Goal: Information Seeking & Learning: Check status

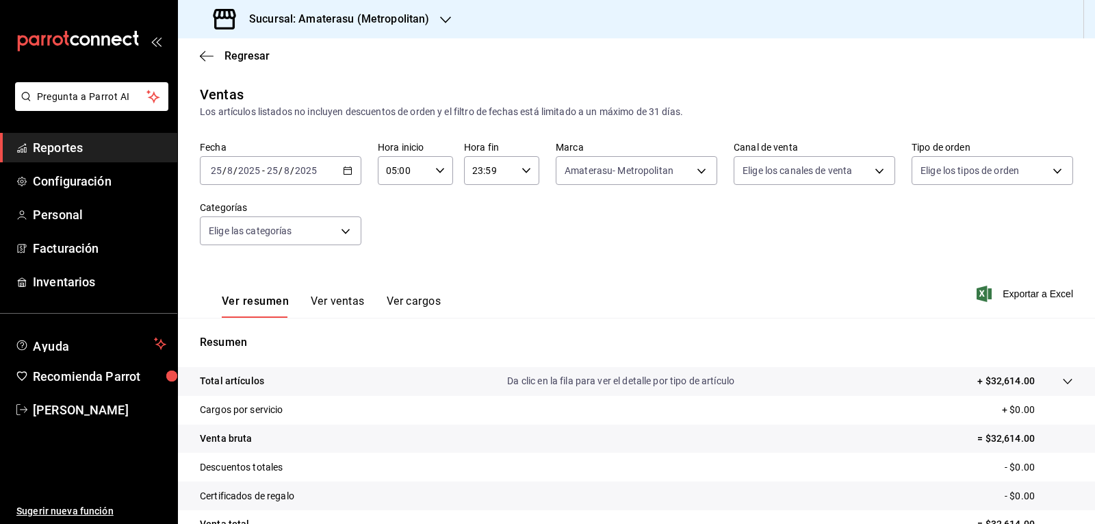
scroll to position [132, 0]
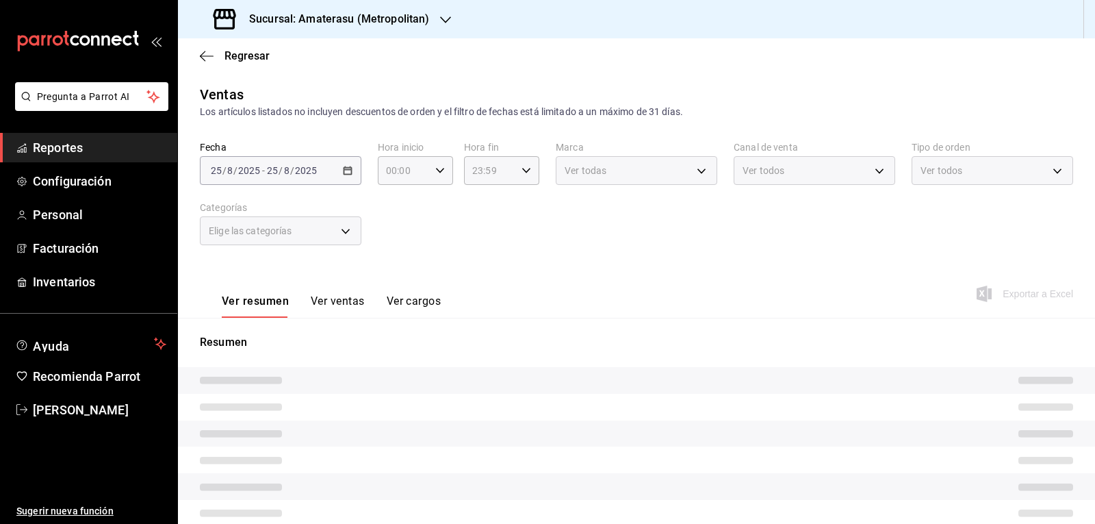
type input "05:00"
type input "e4cd7fcb-d45b-43ae-a99f-ad4ccfcd9032"
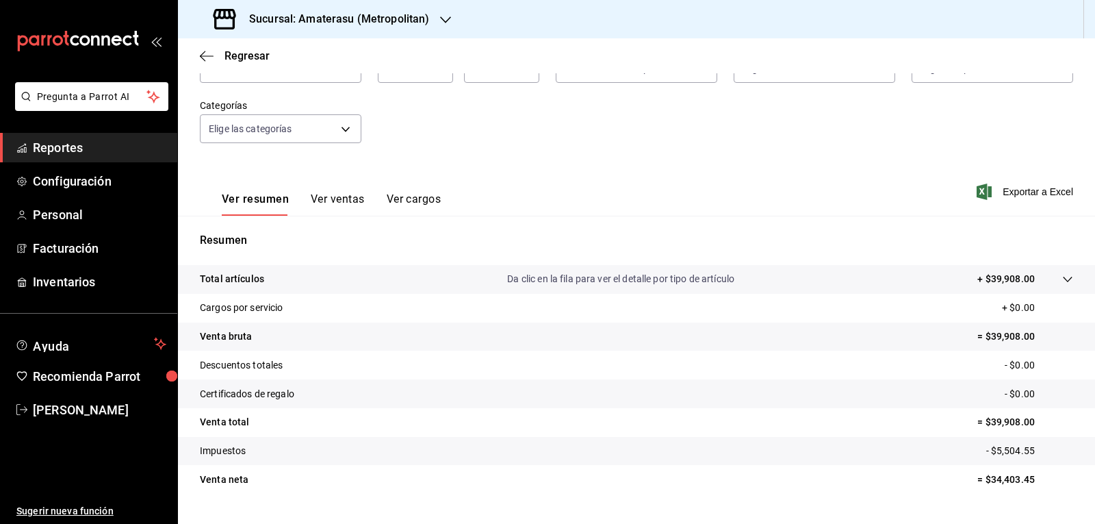
scroll to position [132, 0]
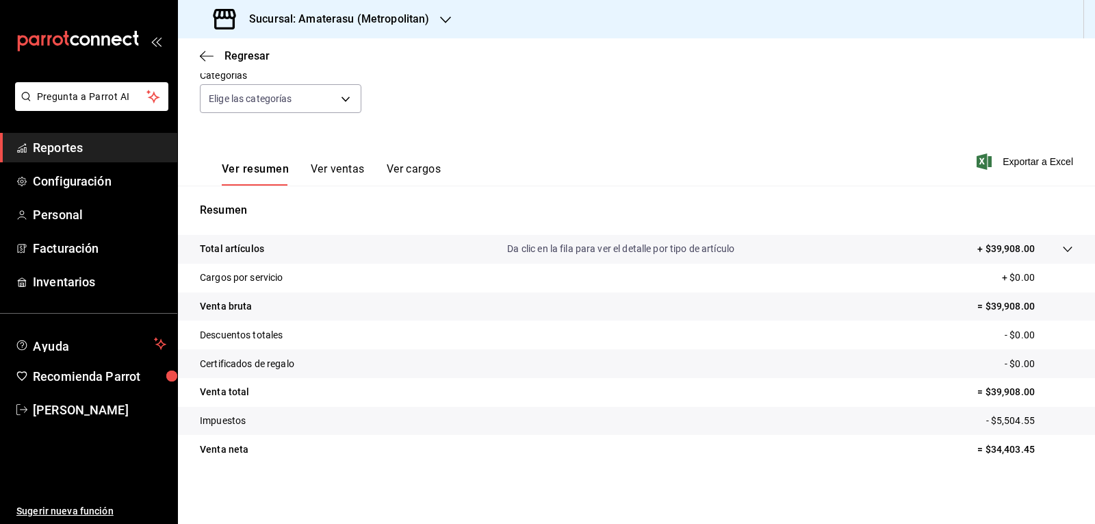
click at [768, 393] on tr "Venta total = $39,908.00" at bounding box center [636, 392] width 917 height 29
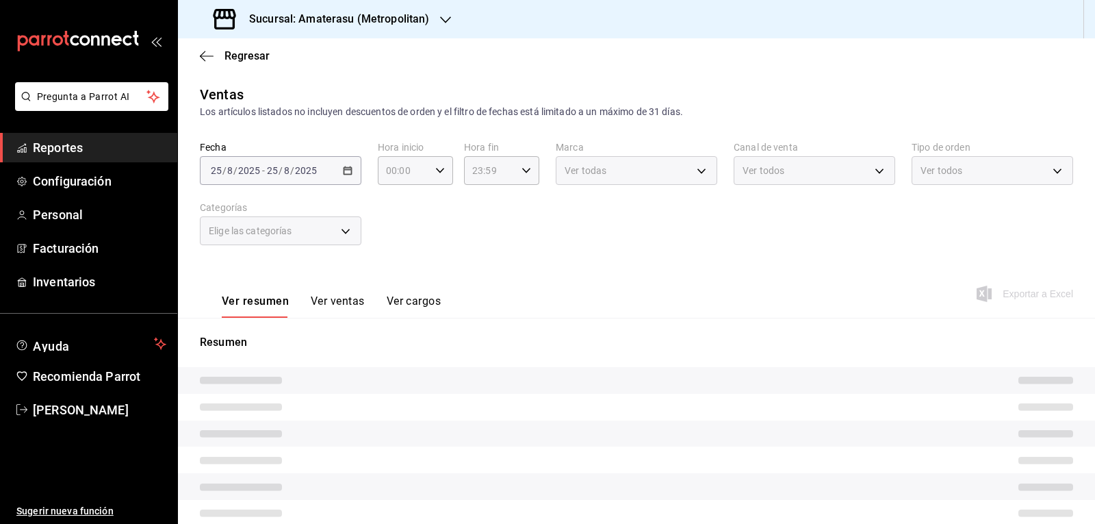
type input "05:00"
type input "e4cd7fcb-d45b-43ae-a99f-ad4ccfcd9032"
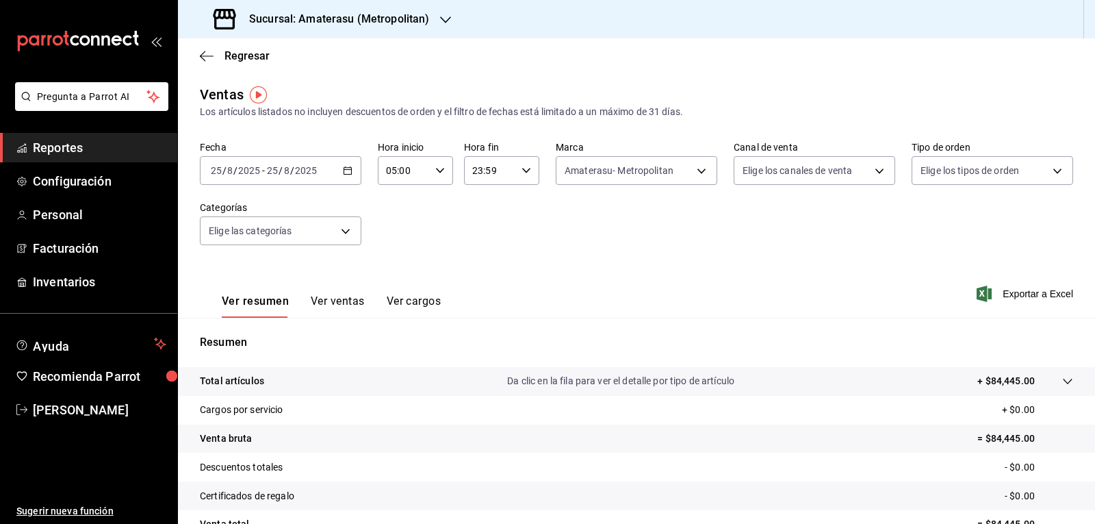
click at [353, 166] on div "2025-08-25 25 / 8 / 2025 - 2025-08-25 25 / 8 / 2025" at bounding box center [281, 170] width 162 height 29
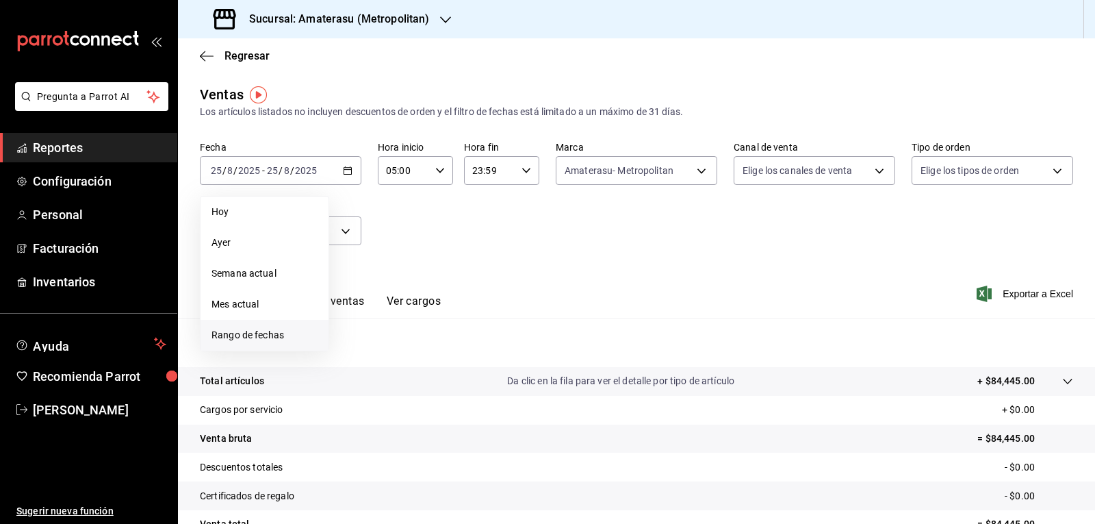
click at [273, 324] on li "Rango de fechas" at bounding box center [265, 335] width 128 height 31
click at [364, 379] on button "25" at bounding box center [358, 382] width 24 height 25
click at [372, 379] on button "26" at bounding box center [382, 382] width 24 height 25
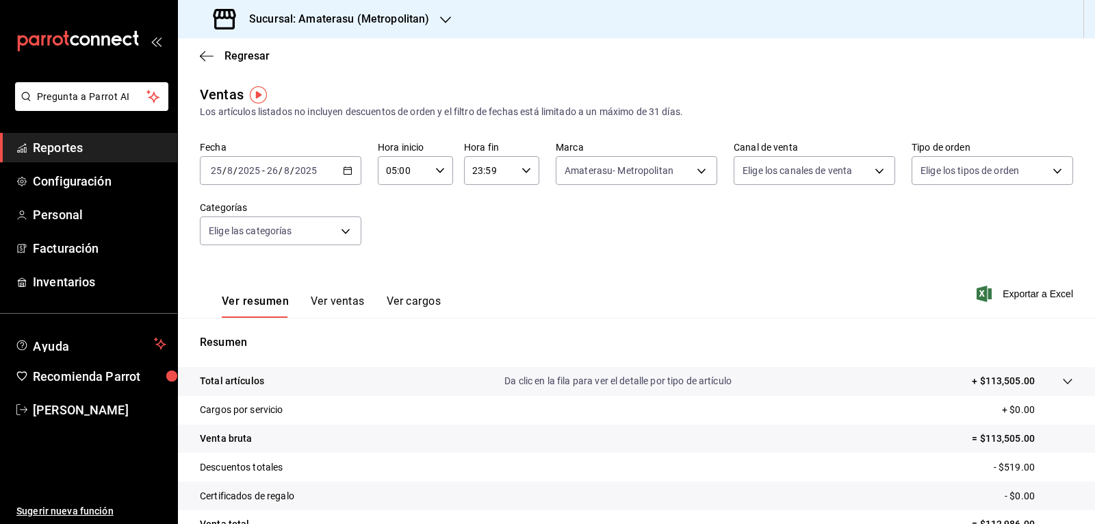
click at [510, 166] on input "23:59" at bounding box center [490, 170] width 52 height 27
click at [477, 216] on button "04" at bounding box center [479, 205] width 32 height 27
type input "04:59"
click at [650, 235] on div at bounding box center [547, 262] width 1095 height 524
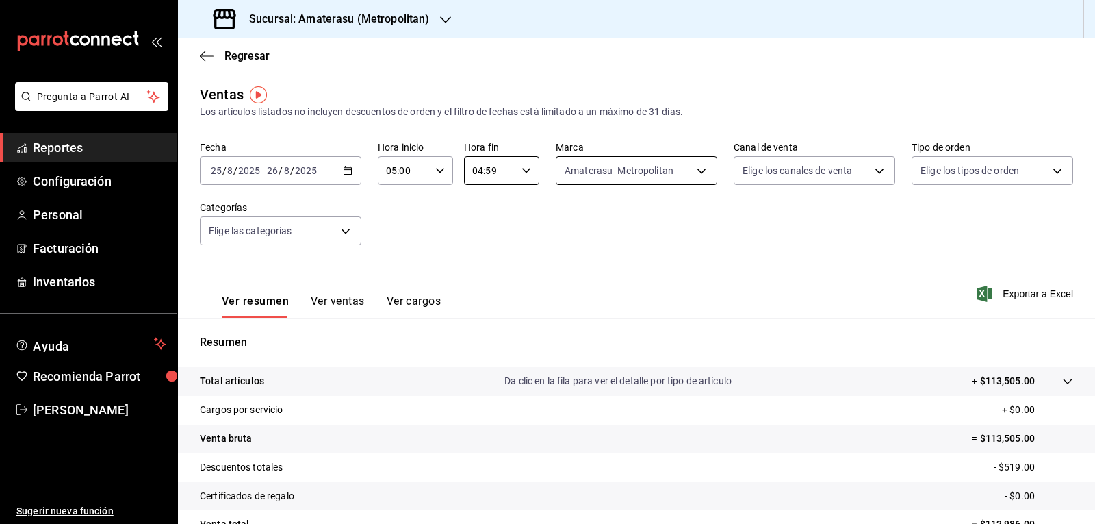
click at [678, 162] on body "Pregunta a Parrot AI Reportes Configuración Personal Facturación Inventarios Ay…" at bounding box center [547, 262] width 1095 height 524
click at [861, 285] on div at bounding box center [547, 262] width 1095 height 524
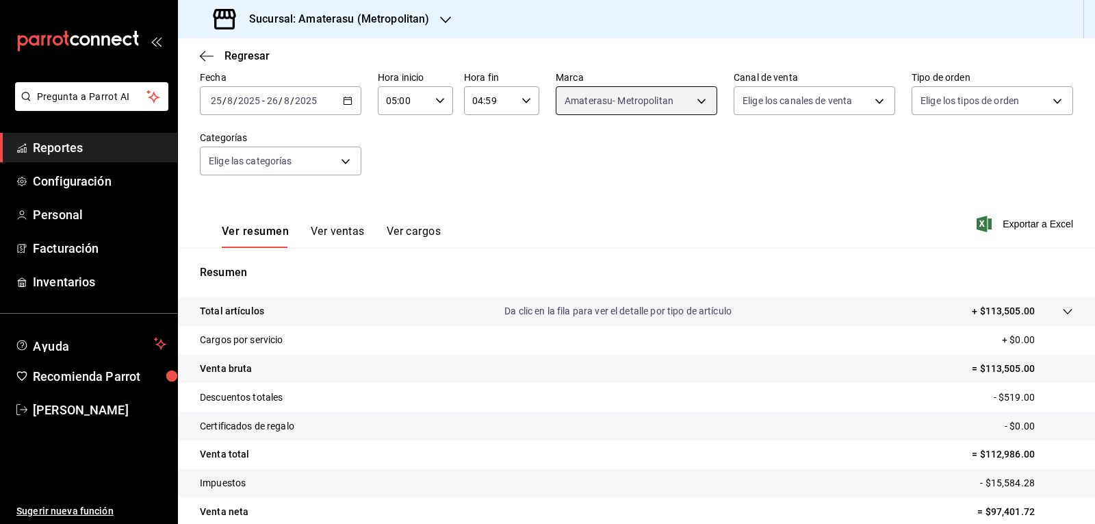
scroll to position [132, 0]
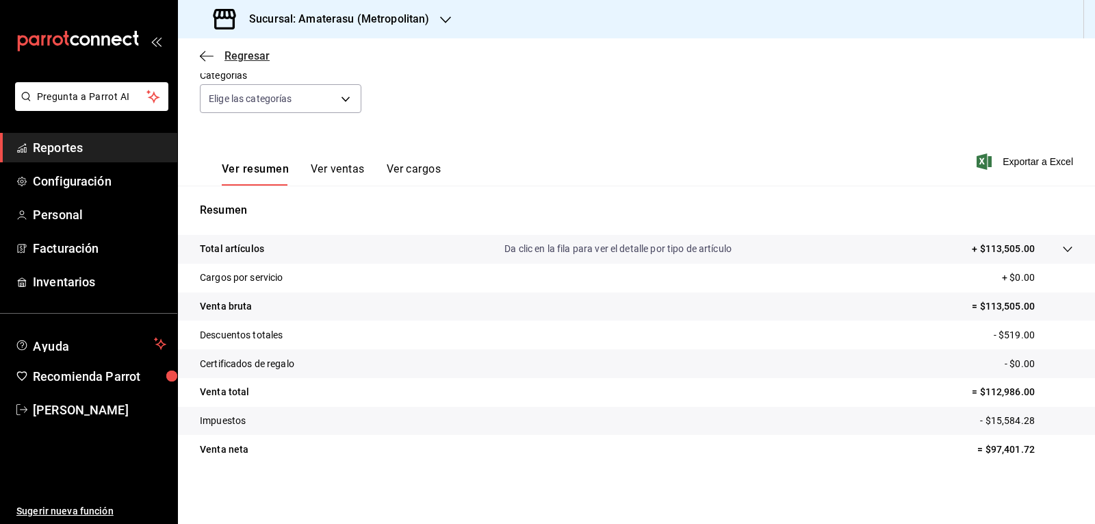
click at [204, 60] on icon "button" at bounding box center [202, 56] width 5 height 10
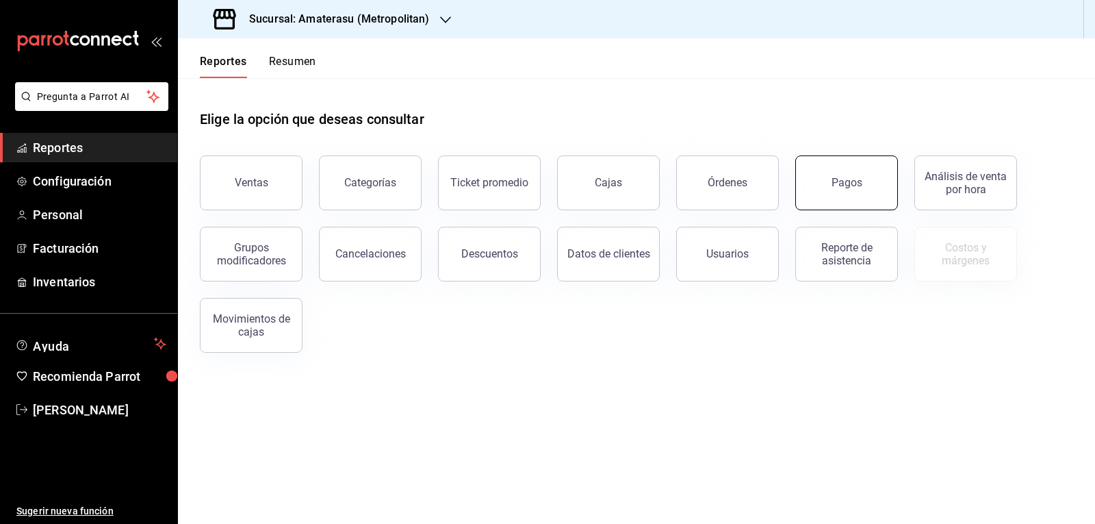
click at [856, 192] on button "Pagos" at bounding box center [846, 182] width 103 height 55
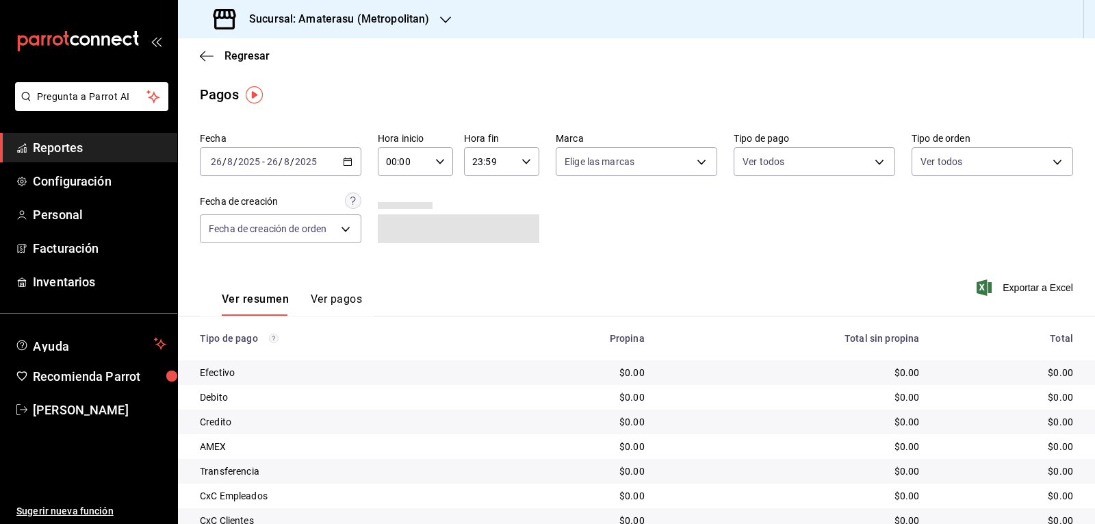
click at [343, 164] on icon "button" at bounding box center [348, 162] width 10 height 10
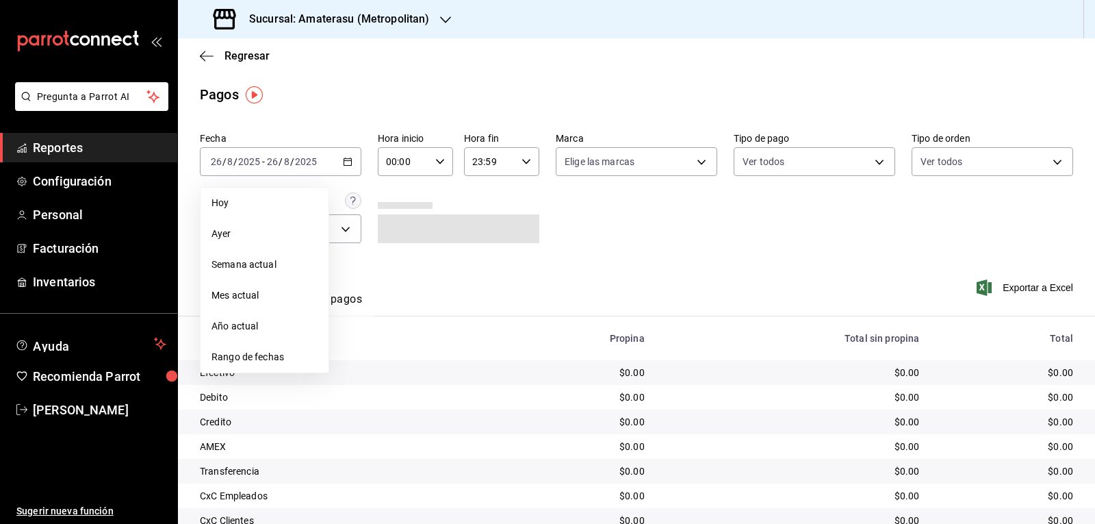
click at [251, 352] on span "Rango de fechas" at bounding box center [265, 357] width 106 height 14
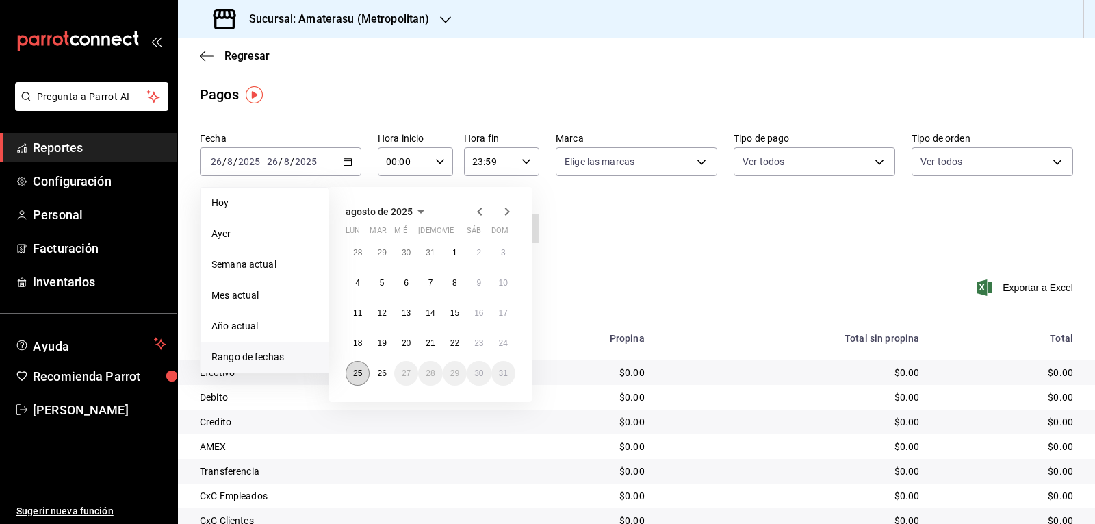
click at [357, 361] on button "25" at bounding box center [358, 373] width 24 height 25
click at [377, 368] on abbr "26" at bounding box center [381, 373] width 9 height 10
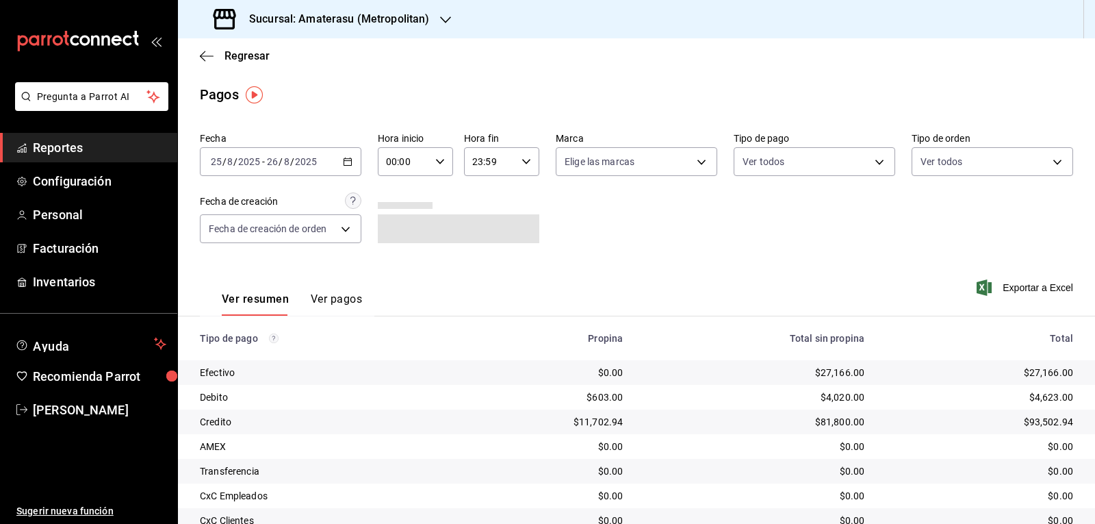
click at [441, 161] on icon "button" at bounding box center [440, 162] width 10 height 10
click at [390, 225] on span "05" at bounding box center [395, 223] width 16 height 11
type input "05:00"
click at [524, 164] on div at bounding box center [547, 262] width 1095 height 524
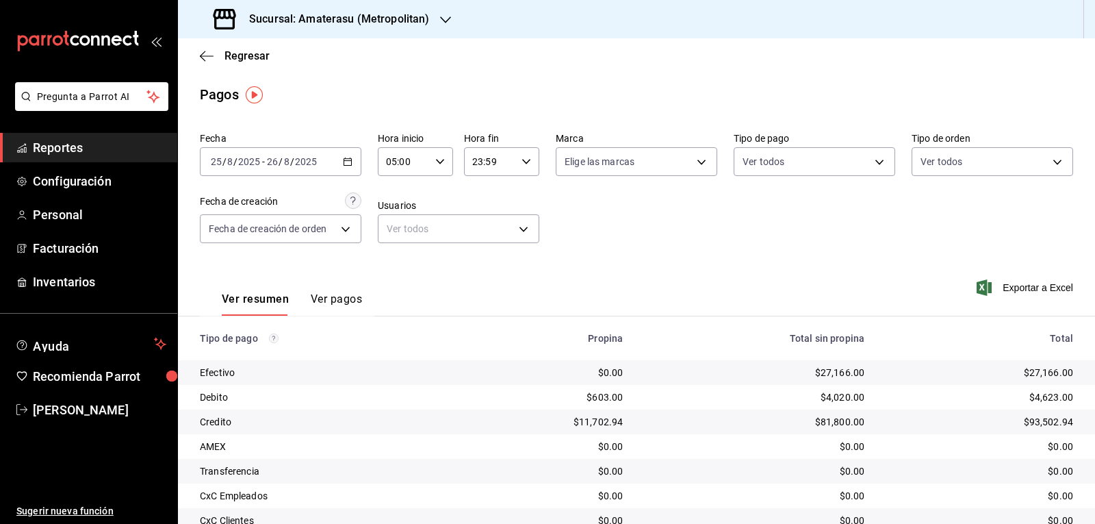
click at [524, 164] on icon "button" at bounding box center [527, 162] width 10 height 10
click at [476, 268] on span "04" at bounding box center [480, 264] width 16 height 11
type input "04:59"
click at [685, 168] on div at bounding box center [547, 262] width 1095 height 524
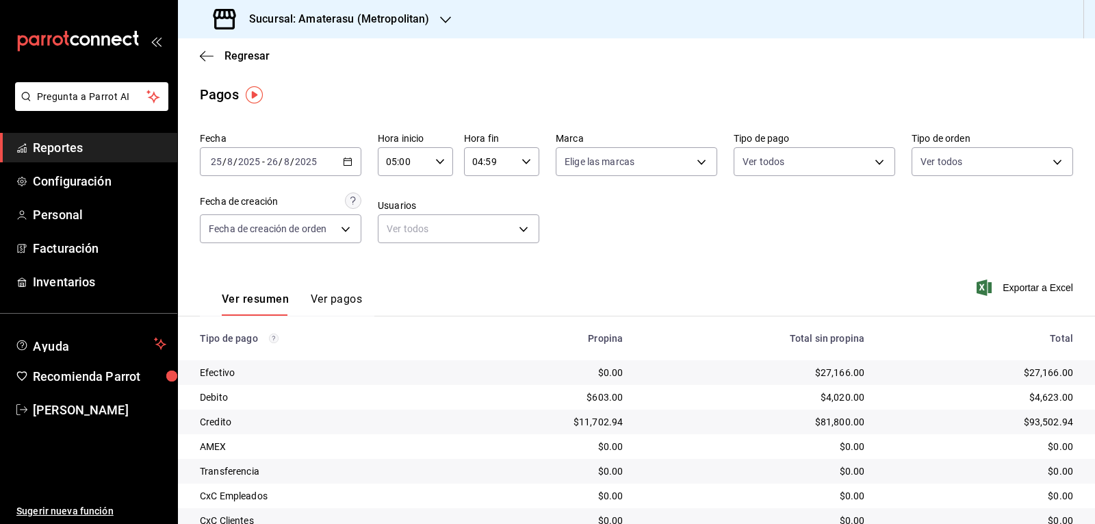
click at [690, 155] on body "Pregunta a Parrot AI Reportes Configuración Personal Facturación Inventarios Ay…" at bounding box center [547, 262] width 1095 height 524
click at [570, 261] on input "checkbox" at bounding box center [567, 261] width 12 height 12
checkbox input "true"
type input "e4cd7fcb-d45b-43ae-a99f-ad4ccfcd9032"
click at [817, 246] on div at bounding box center [547, 262] width 1095 height 524
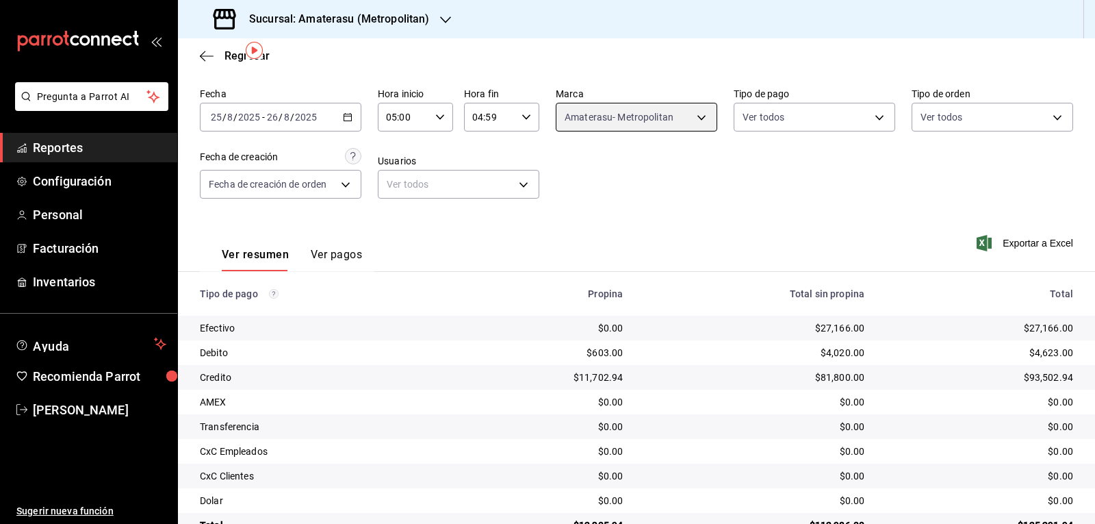
scroll to position [81, 0]
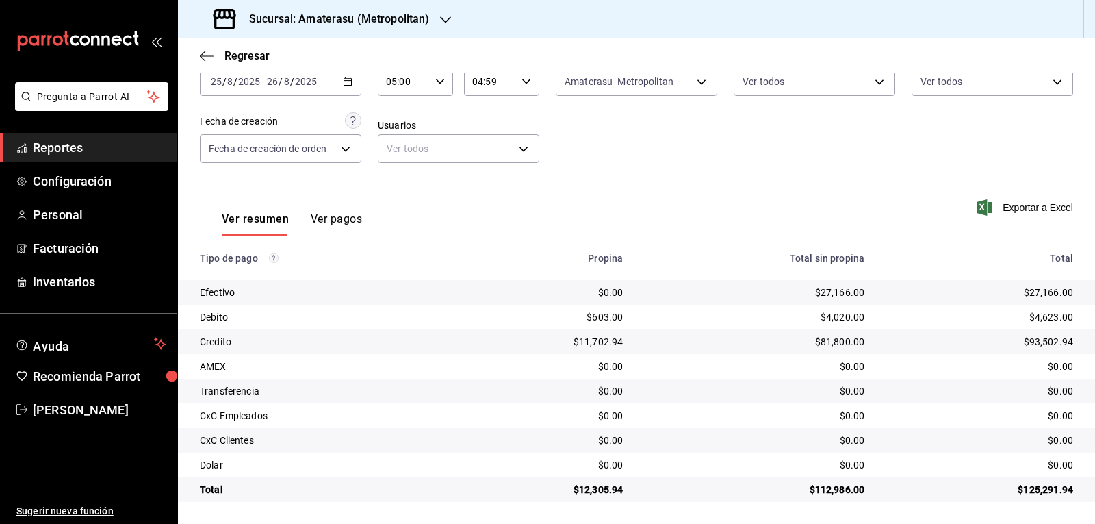
click at [507, 347] on div "$11,702.94" at bounding box center [545, 342] width 157 height 14
